Goal: Navigation & Orientation: Find specific page/section

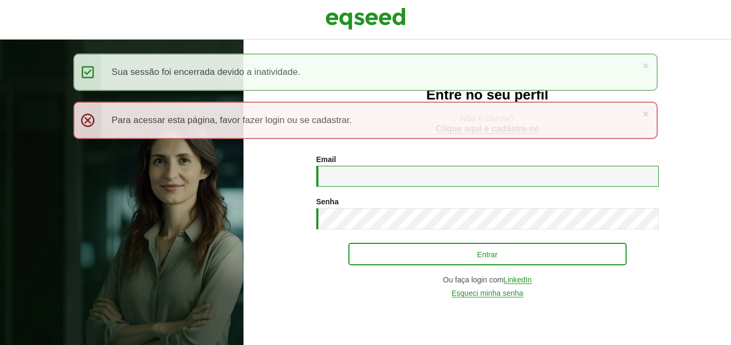
type input "**********"
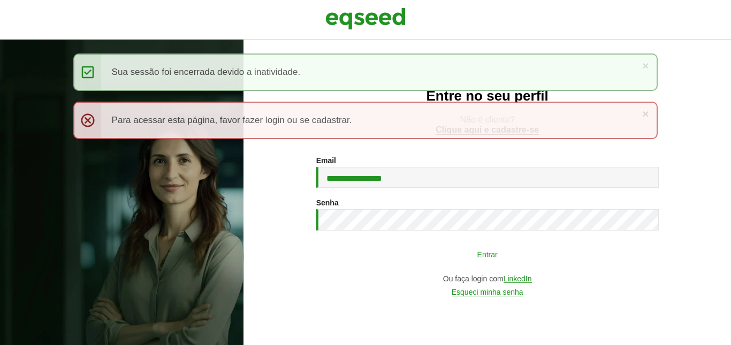
click at [490, 259] on button "Entrar" at bounding box center [487, 254] width 278 height 20
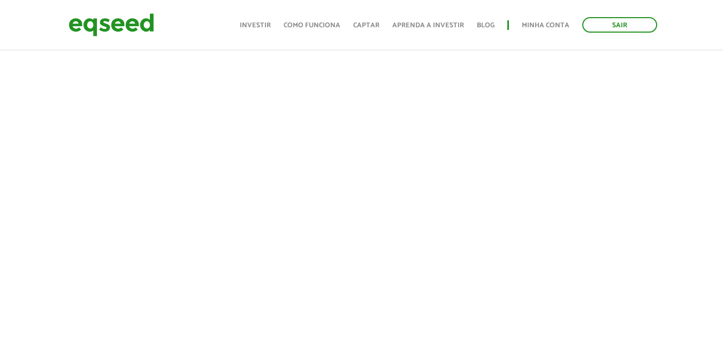
scroll to position [781, 0]
click at [535, 27] on link "Minha conta" at bounding box center [546, 25] width 48 height 7
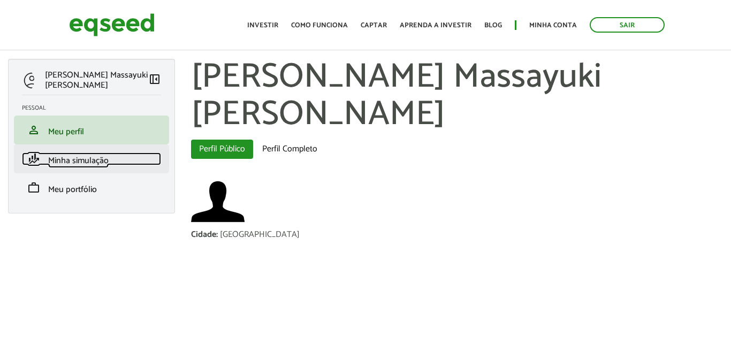
click at [69, 157] on span "Minha simulação" at bounding box center [78, 161] width 60 height 14
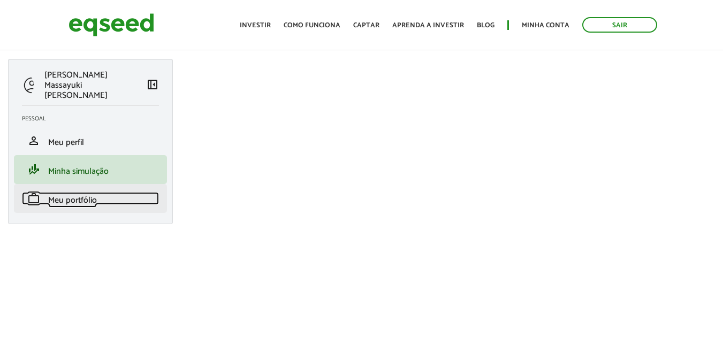
click at [77, 193] on span "Meu portfólio" at bounding box center [72, 200] width 49 height 14
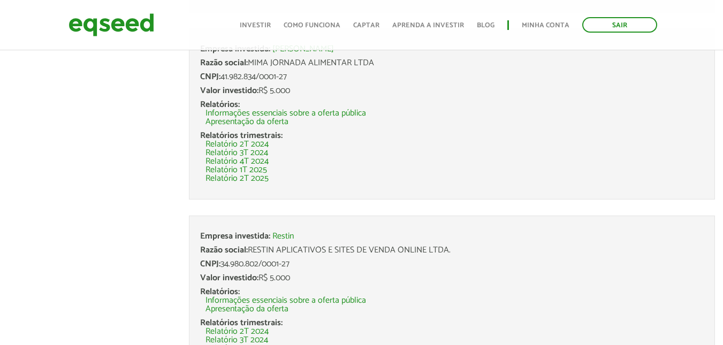
scroll to position [2516, 0]
